Goal: Unclear

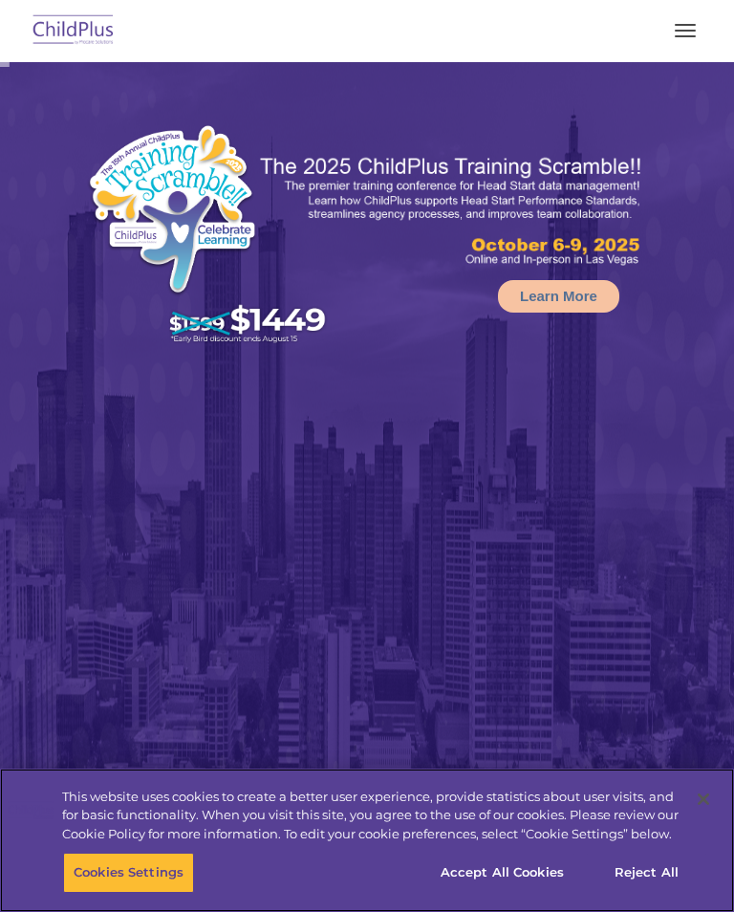
select select "MEDIUM"
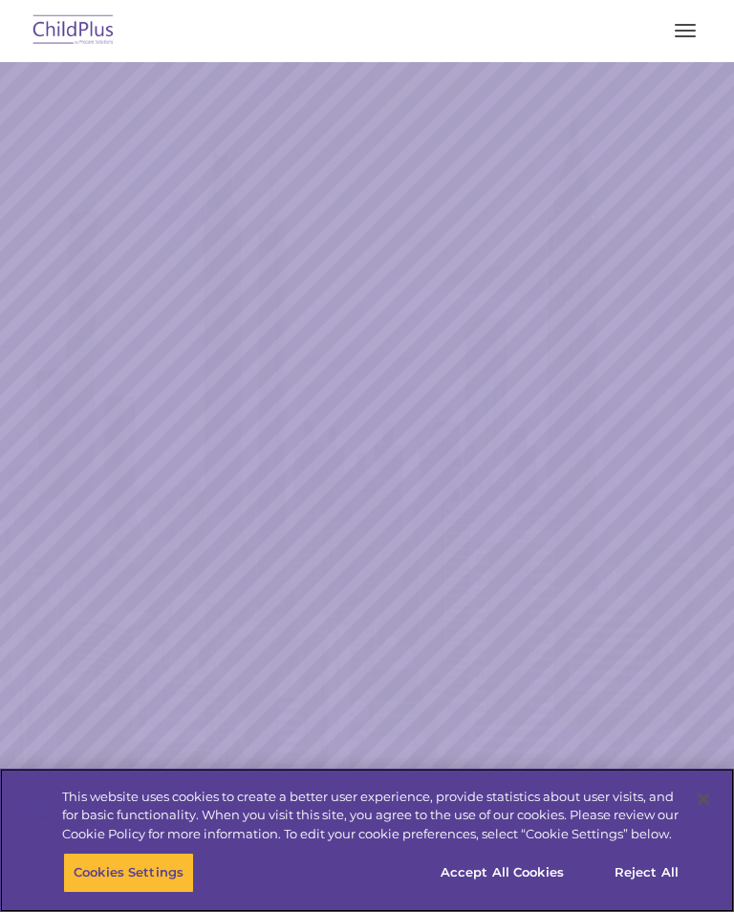
select select "MEDIUM"
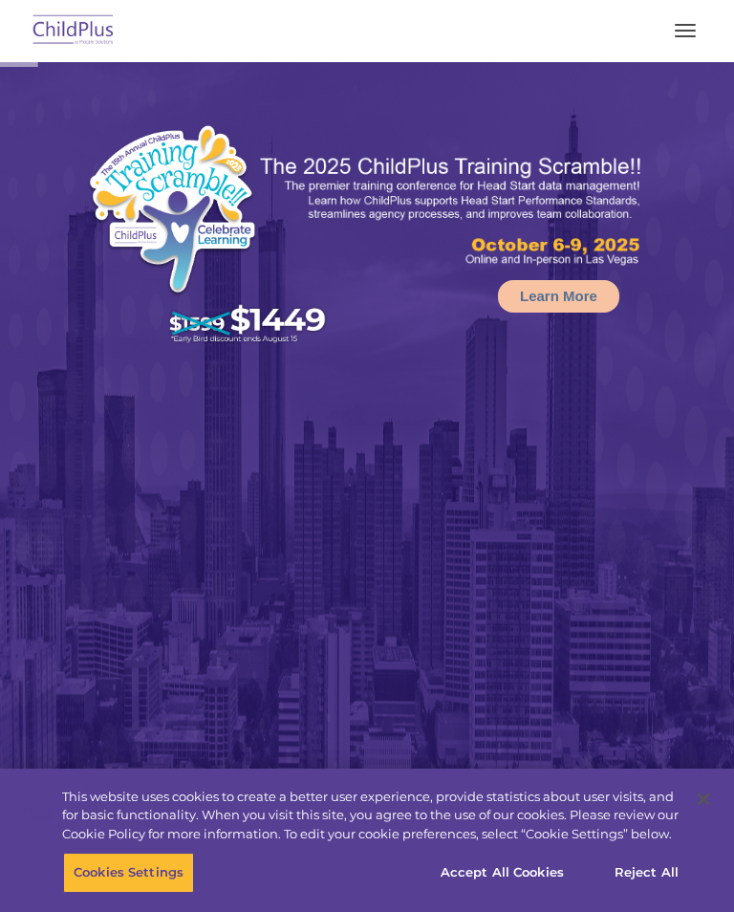
click at [672, 20] on button "button" at bounding box center [685, 30] width 40 height 31
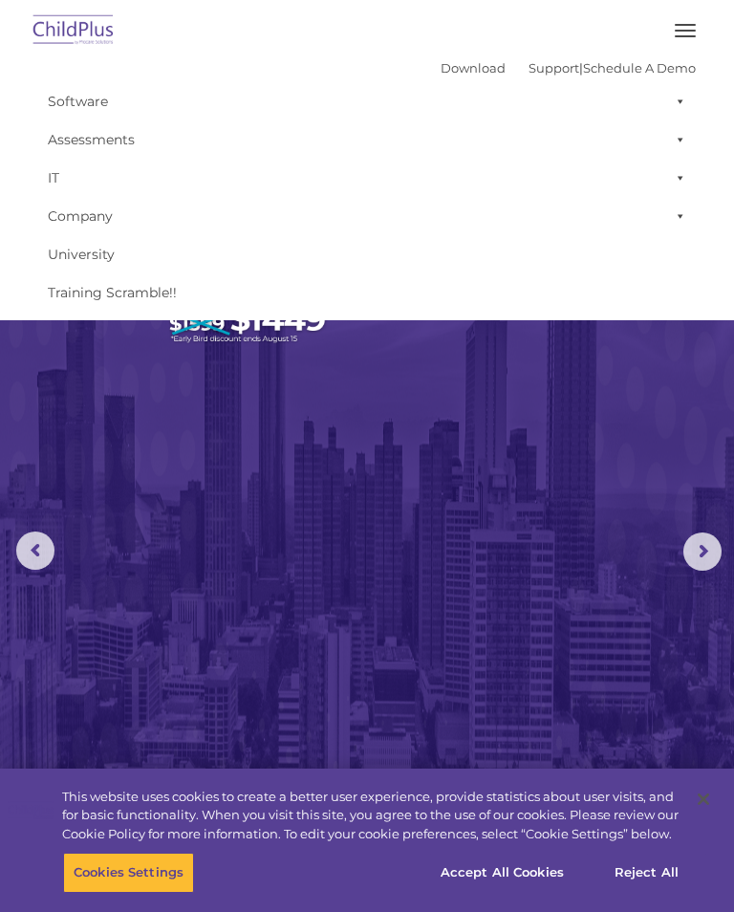
click at [665, 32] on button "button" at bounding box center [685, 30] width 40 height 31
